Goal: Transaction & Acquisition: Obtain resource

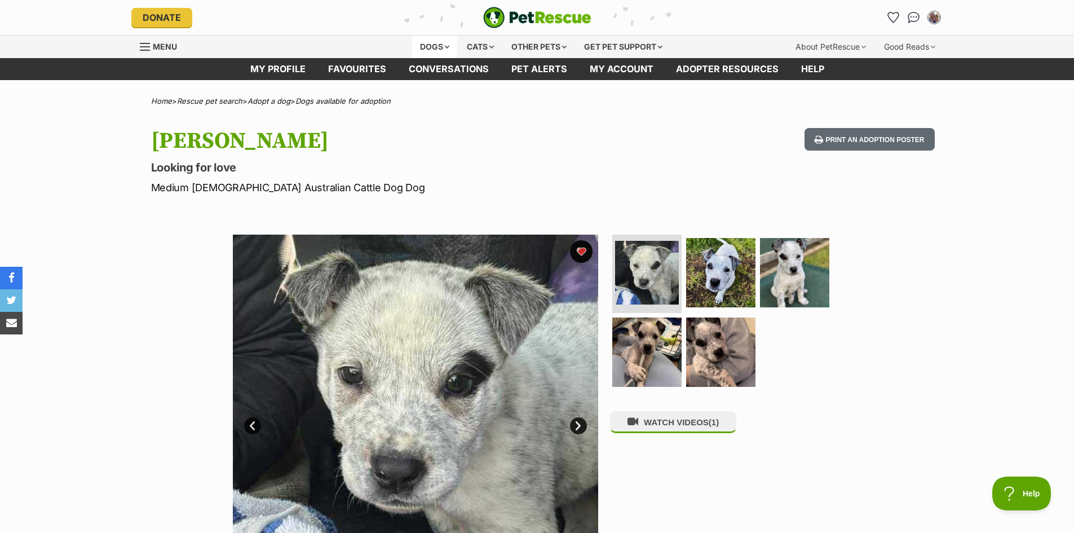
click at [440, 47] on div "Dogs" at bounding box center [434, 47] width 45 height 23
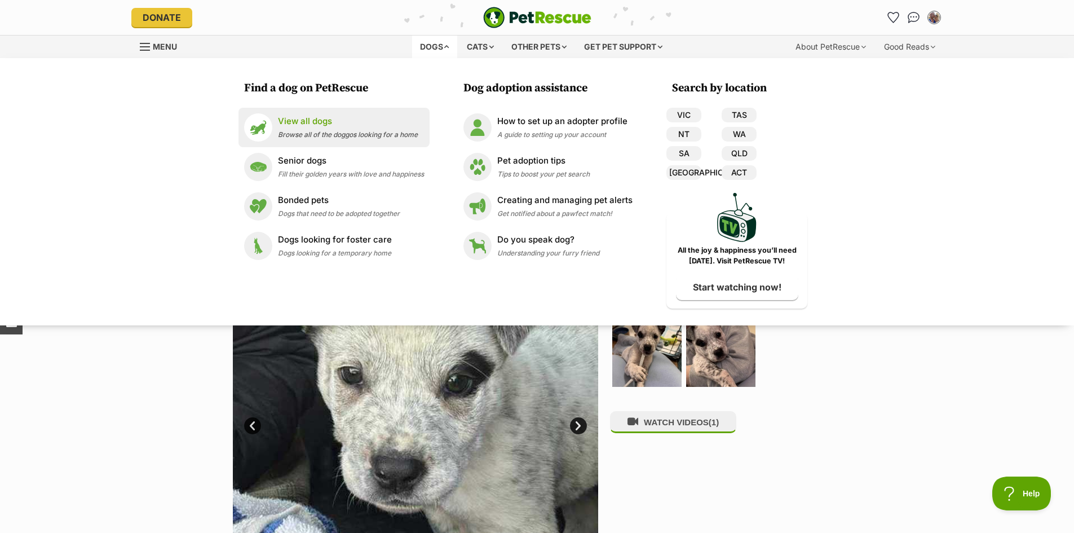
click at [319, 127] on p "View all dogs" at bounding box center [348, 121] width 140 height 13
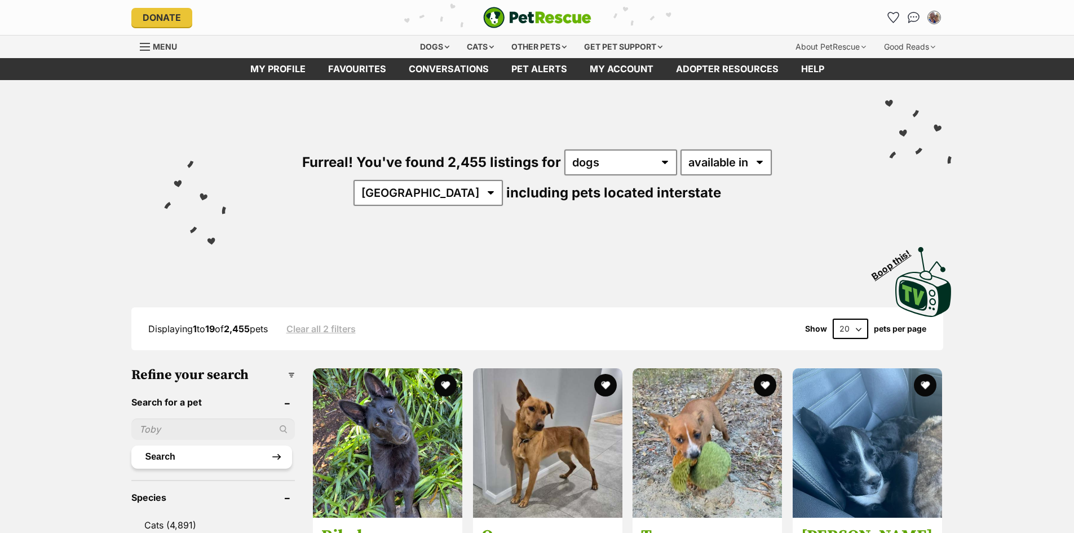
click at [194, 454] on button "Search" at bounding box center [211, 456] width 161 height 23
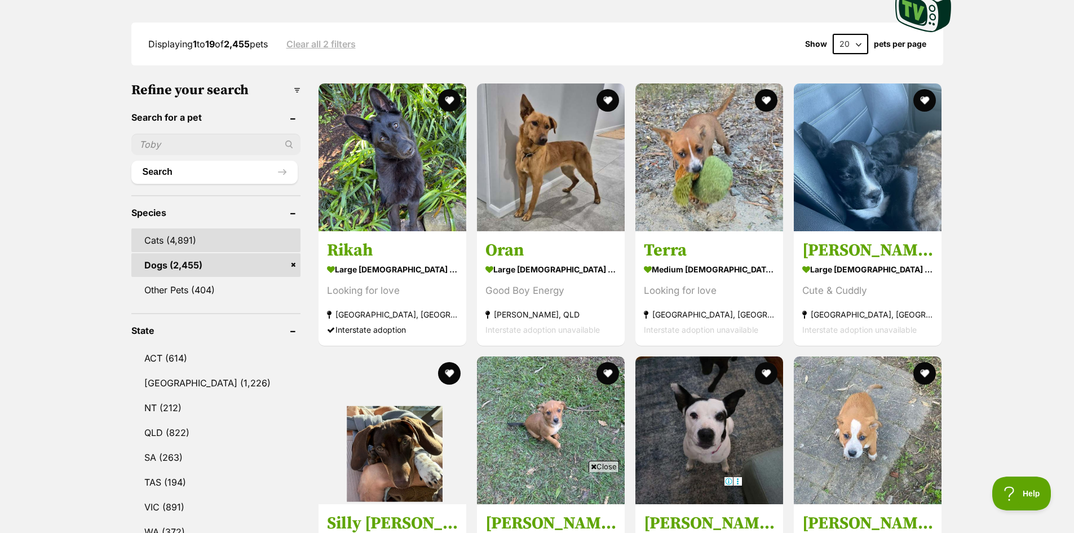
scroll to position [282, 0]
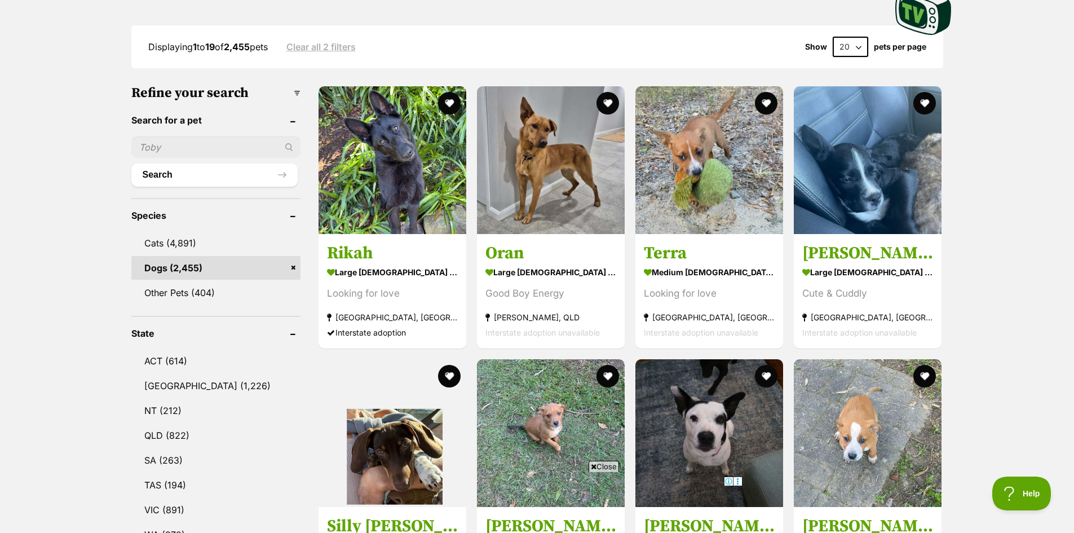
click at [193, 153] on input "text" at bounding box center [215, 146] width 169 height 21
type input "swedish"
click at [290, 145] on div "swedish" at bounding box center [215, 146] width 169 height 21
click at [287, 145] on div "swedish" at bounding box center [215, 146] width 169 height 21
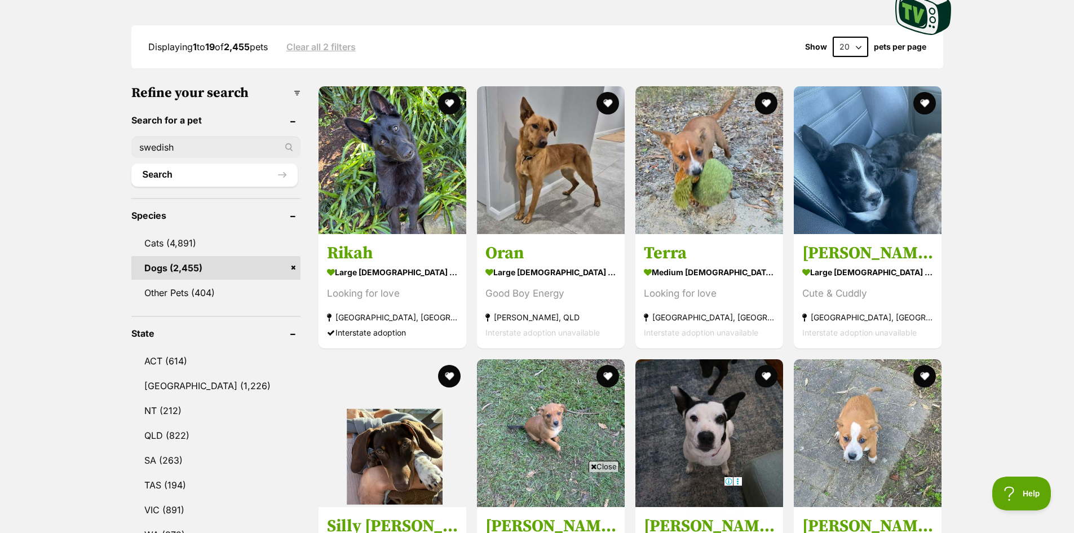
click at [227, 150] on input "swedish" at bounding box center [215, 146] width 169 height 21
click at [209, 178] on button "Search" at bounding box center [214, 174] width 166 height 23
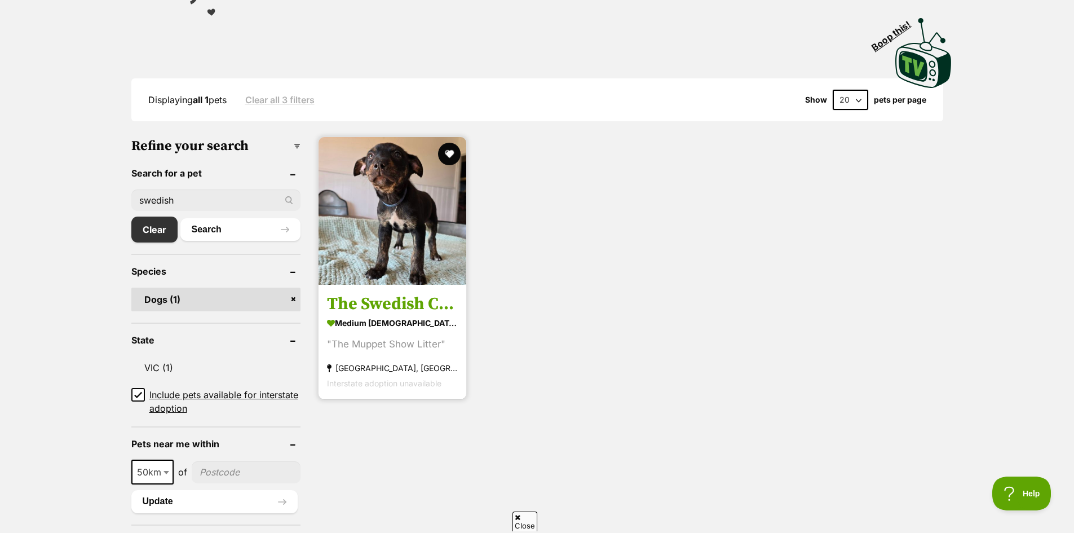
click at [346, 232] on img at bounding box center [392, 211] width 148 height 148
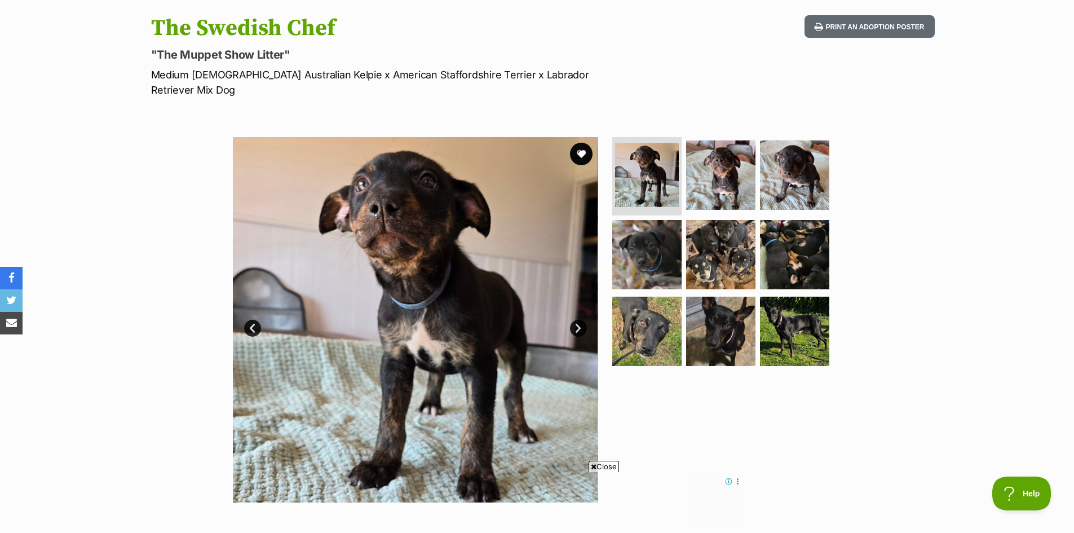
click at [612, 464] on span "Close" at bounding box center [603, 465] width 30 height 11
